Goal: Book appointment/travel/reservation

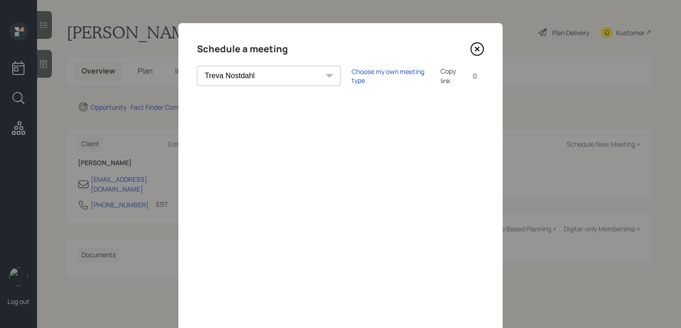
select select "8b79112e-3cfb-44f9-89e7-15267fe946c1"
click at [476, 48] on icon at bounding box center [477, 49] width 14 height 14
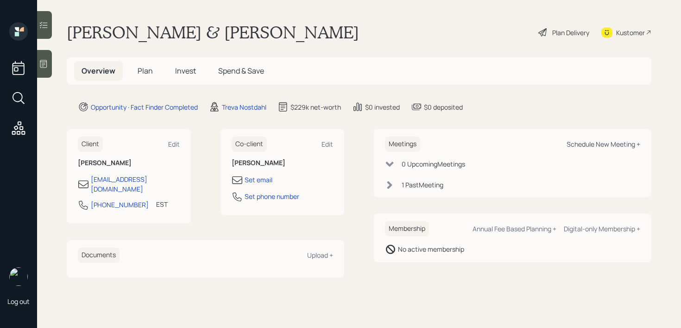
click at [591, 142] on div "Schedule New Meeting +" at bounding box center [603, 144] width 74 height 9
select select "8b79112e-3cfb-44f9-89e7-15267fe946c1"
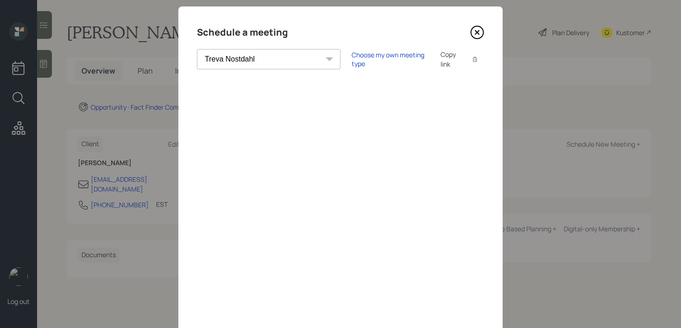
scroll to position [17, 0]
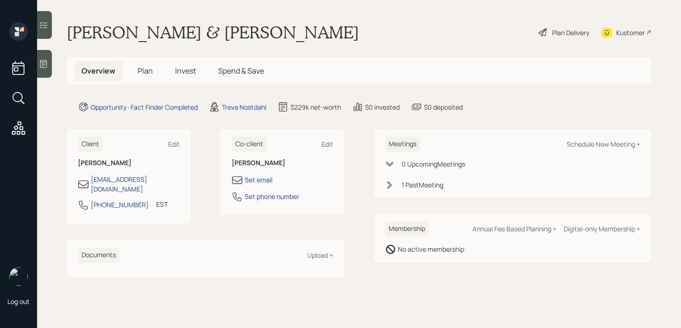
click at [52, 71] on div "Log out Lee & Mrs Daniels Plan Delivery Kustomer Overview Plan Invest Spend & S…" at bounding box center [340, 164] width 681 height 328
click at [40, 69] on div at bounding box center [44, 64] width 15 height 28
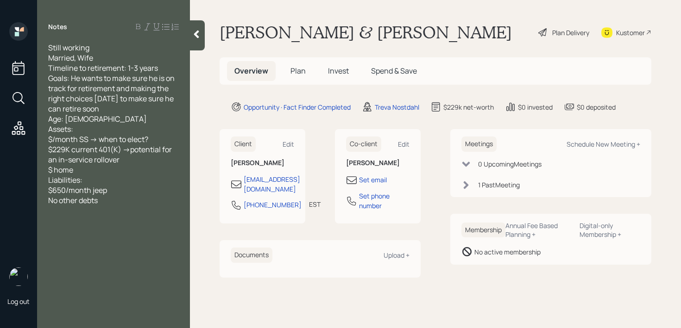
click at [427, 28] on div "Lee & Mrs Daniels Plan Delivery Kustomer" at bounding box center [435, 32] width 432 height 20
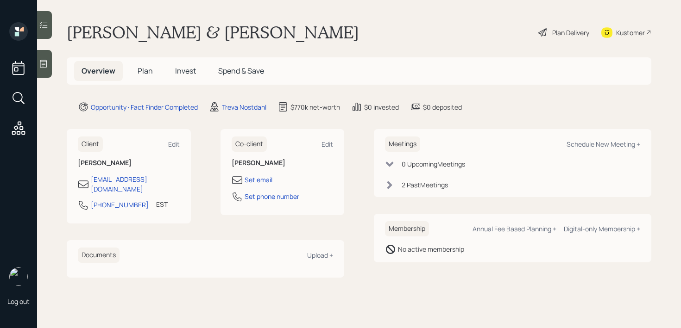
click at [50, 70] on div at bounding box center [44, 64] width 15 height 28
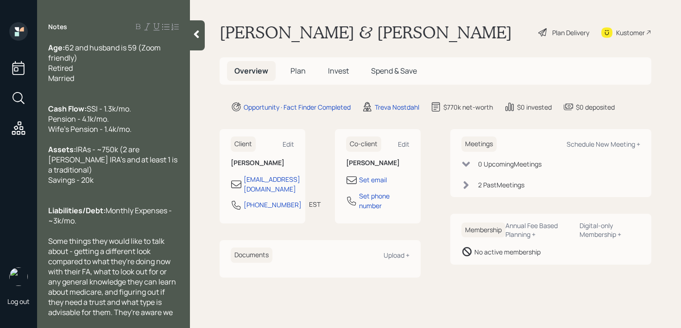
scroll to position [92, 0]
